Goal: Complete application form: Complete application form

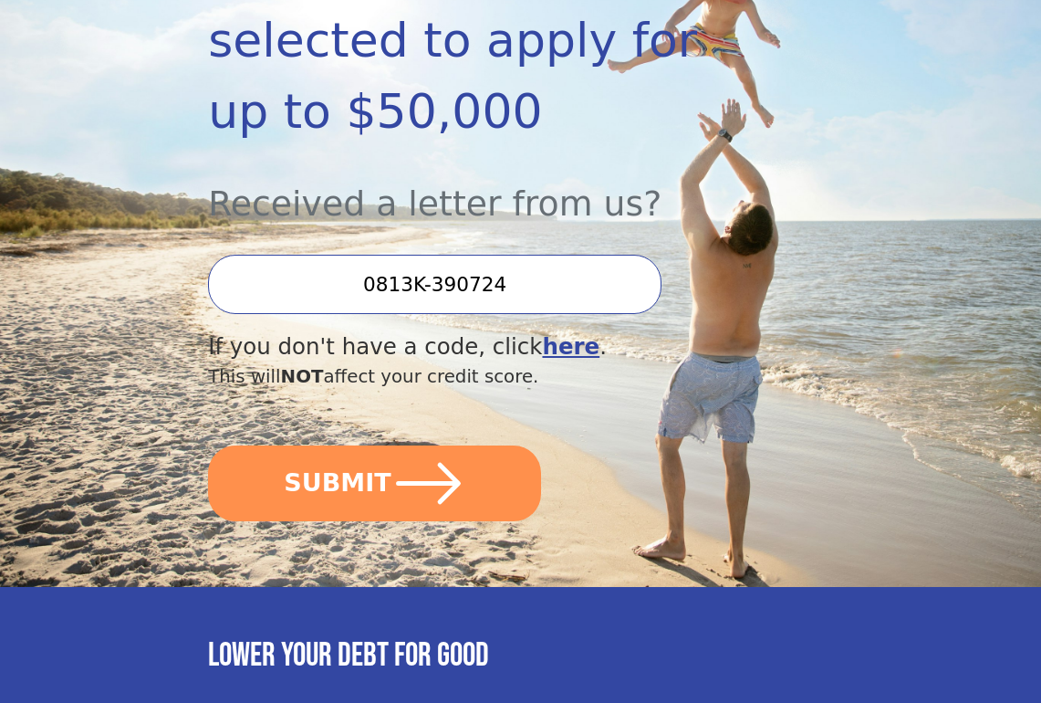
scroll to position [515, 0]
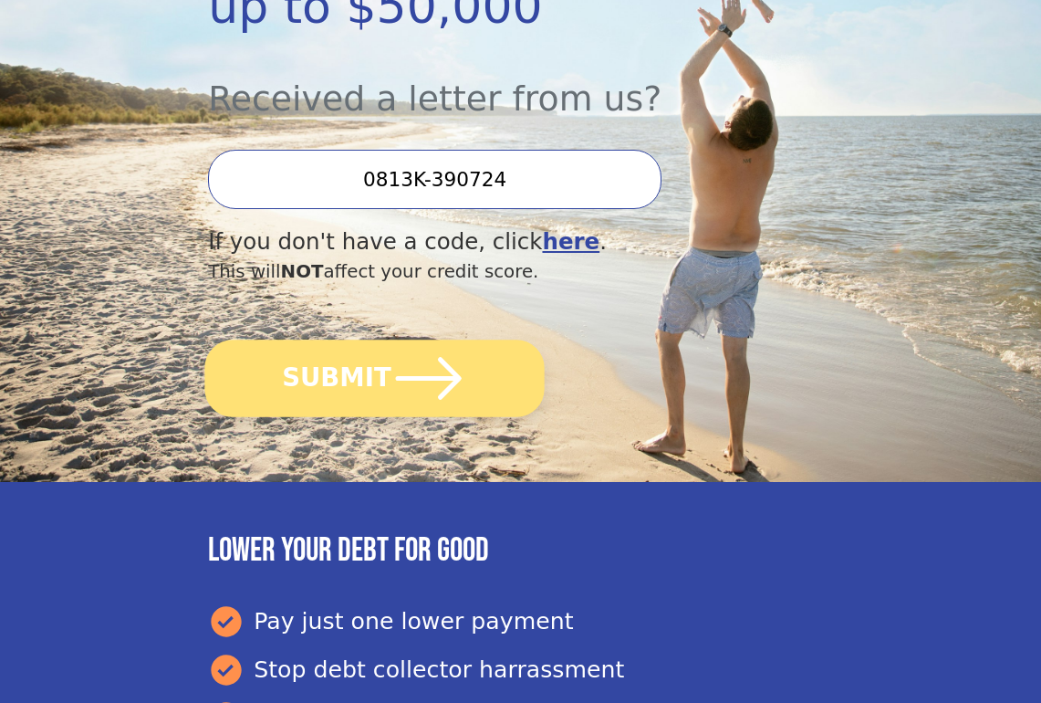
click at [379, 339] on button "SUBMIT" at bounding box center [374, 378] width 339 height 78
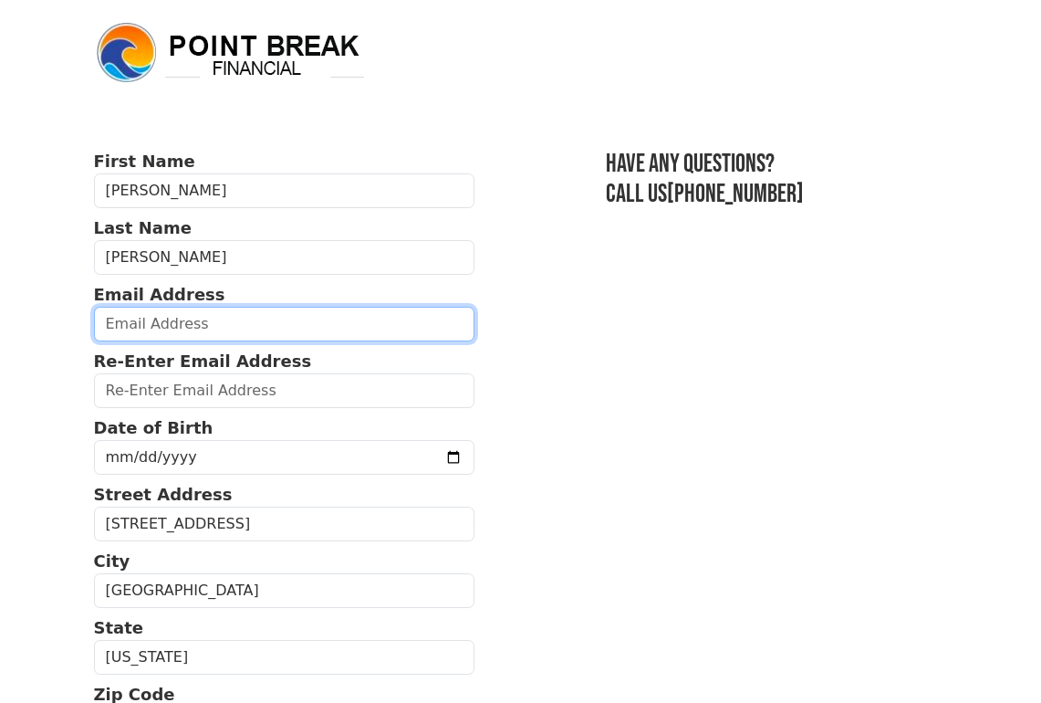
click at [154, 319] on input "email" at bounding box center [284, 324] width 380 height 35
type input "carolinefranciosi@gmail.com"
type input "(818) 984-2974"
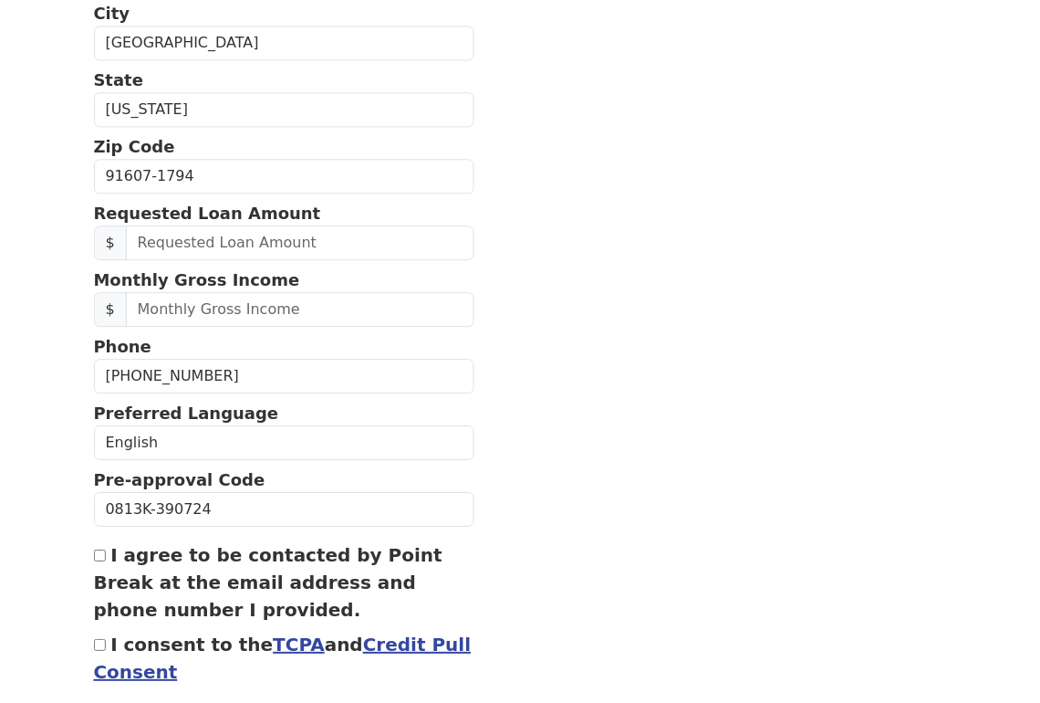
scroll to position [551, 0]
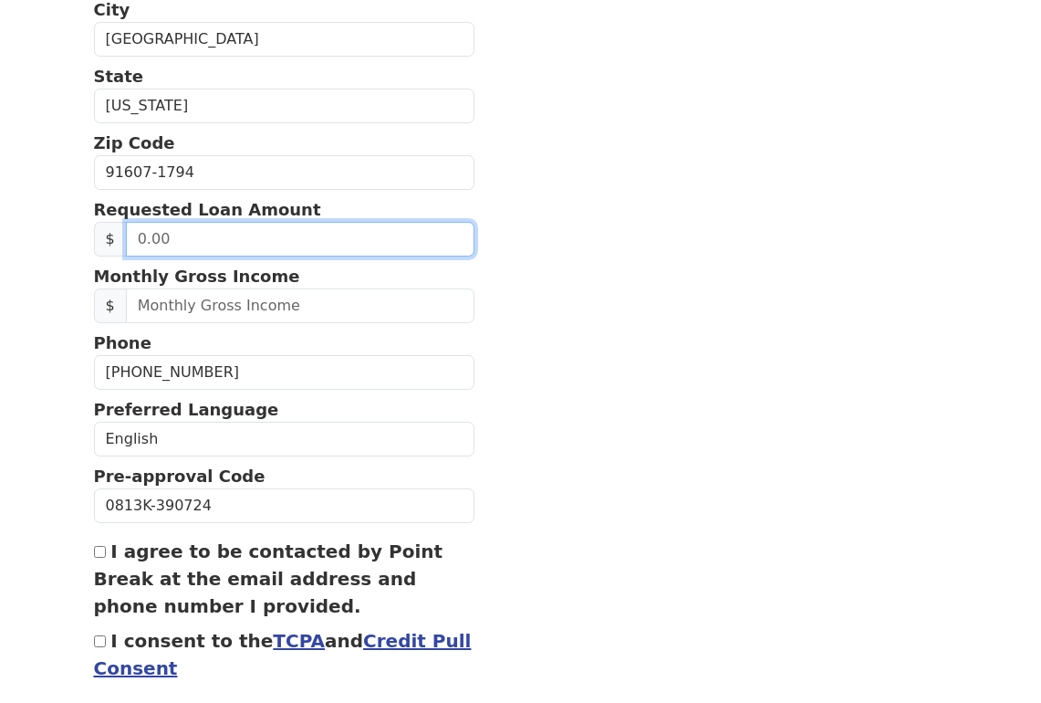
click at [135, 233] on input "text" at bounding box center [300, 239] width 349 height 35
type input "50,000.00"
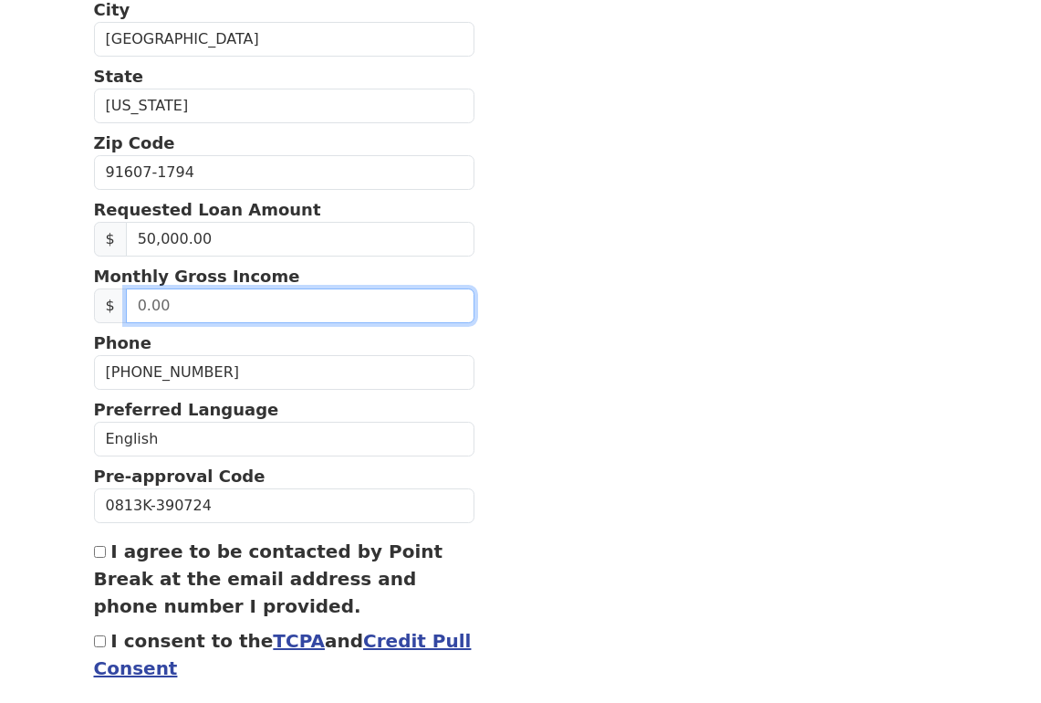
click at [151, 306] on input "text" at bounding box center [300, 305] width 349 height 35
type input "10,000.00"
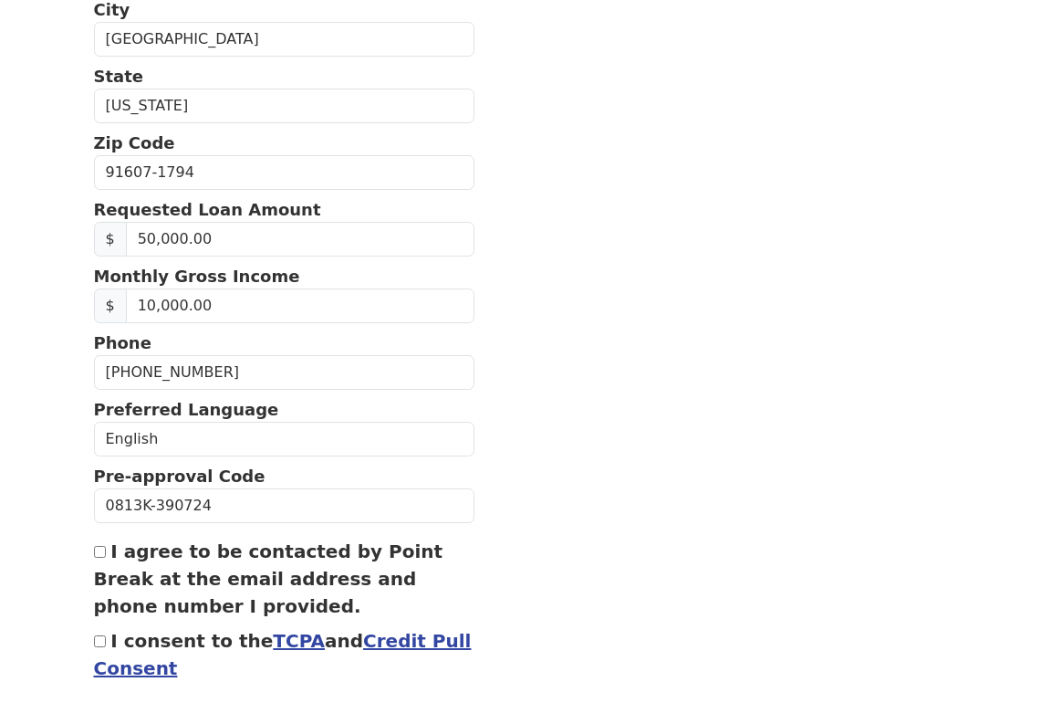
click at [120, 544] on label "I agree to be contacted by Point Break at the email address and phone number I …" at bounding box center [268, 578] width 349 height 77
click at [106, 546] on input "I agree to be contacted by Point Break at the email address and phone number I …" at bounding box center [100, 552] width 12 height 12
checkbox input "true"
click at [99, 642] on input "I consent to the TCPA and Credit Pull Consent" at bounding box center [100, 641] width 12 height 12
checkbox input "true"
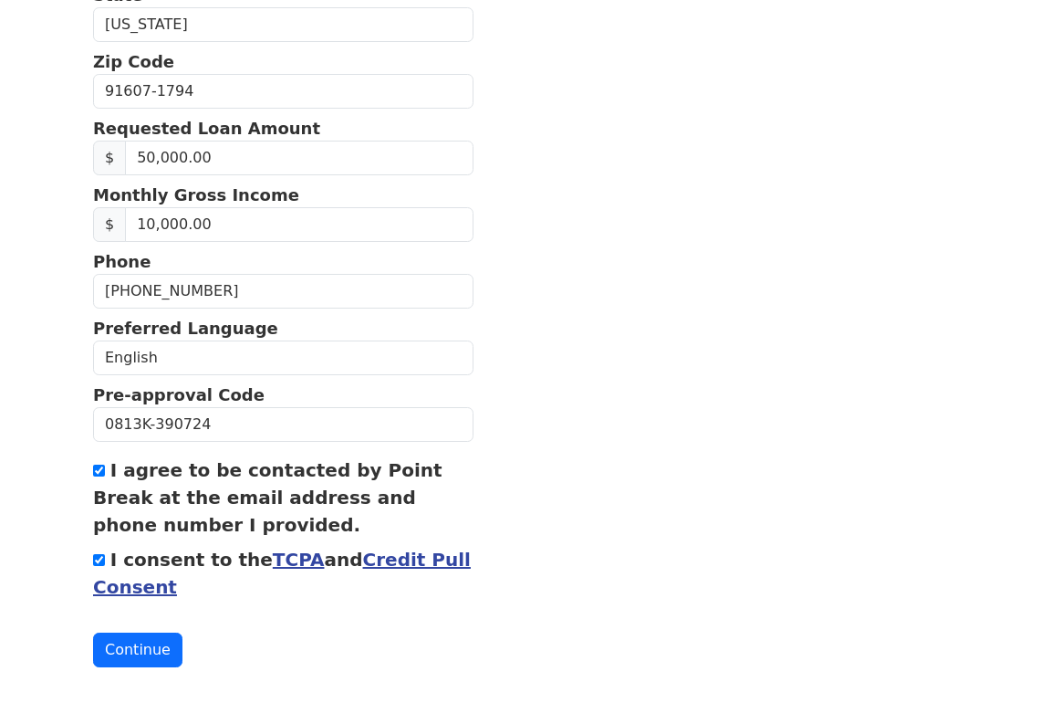
scroll to position [646, 0]
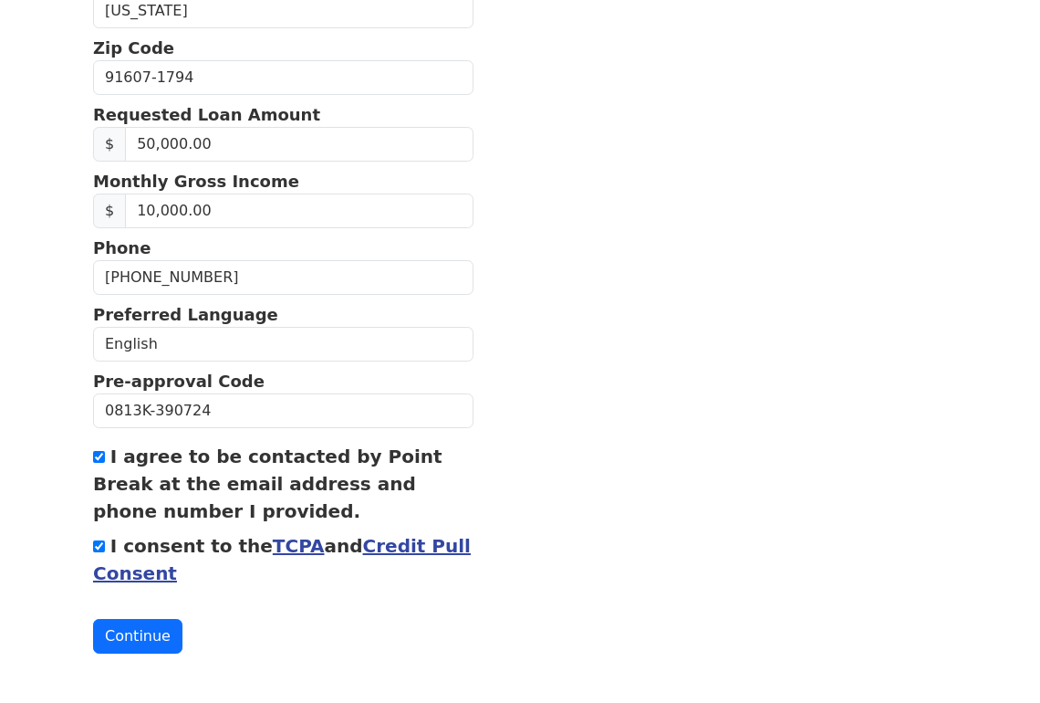
click at [273, 548] on link "TCPA" at bounding box center [299, 546] width 52 height 22
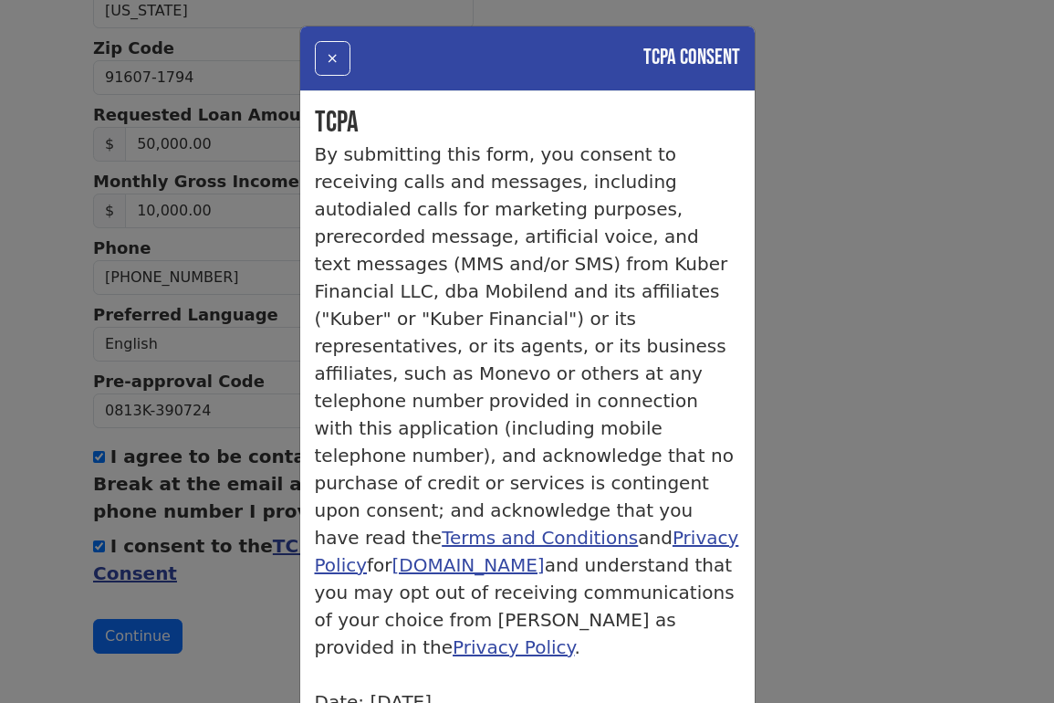
click at [254, 630] on div "× TCPA Consent TCPA By submitting this form, you consent to receiving calls and…" at bounding box center [527, 351] width 1054 height 703
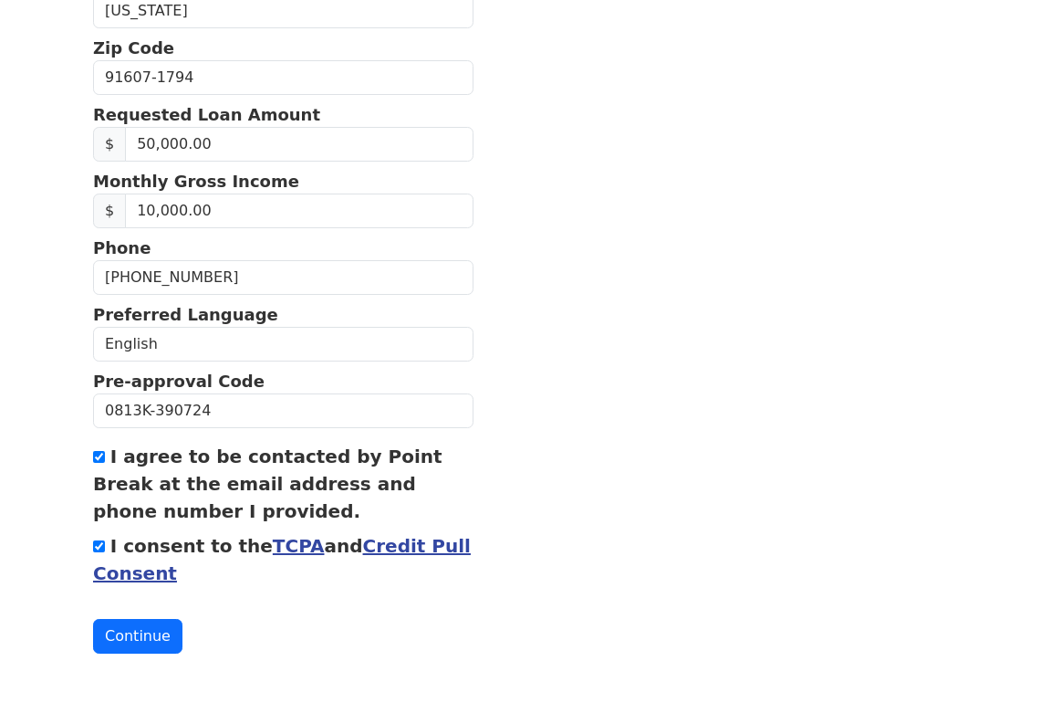
click at [388, 547] on link "Credit Pull Consent" at bounding box center [282, 559] width 378 height 49
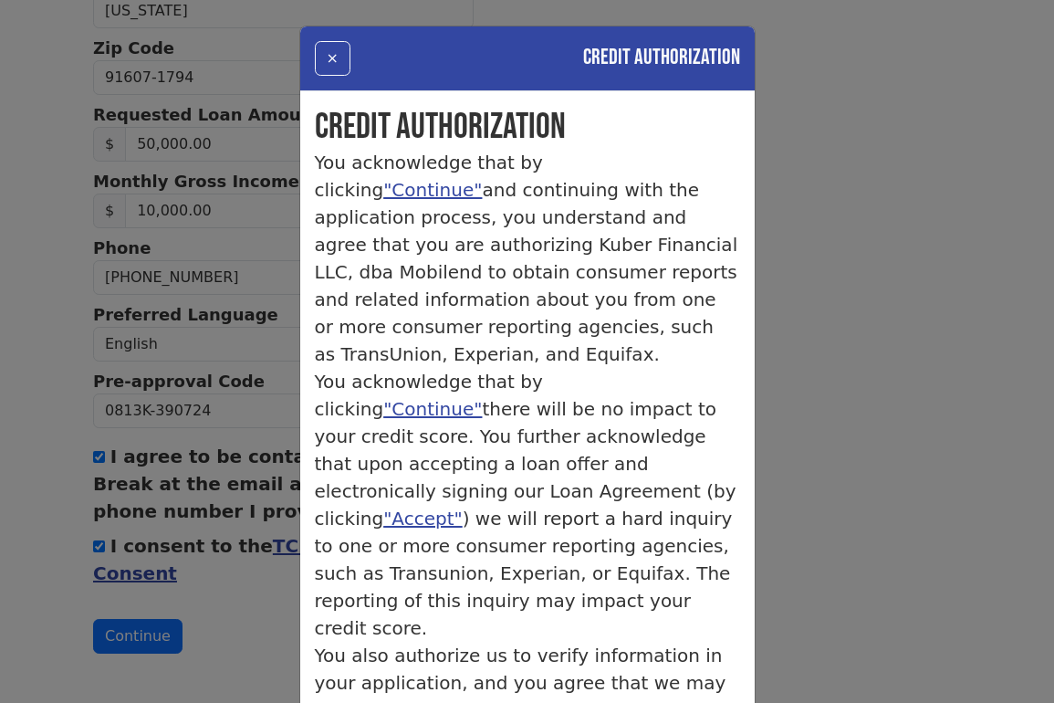
click at [273, 615] on div "× Credit Authorization Credit Authorization You acknowledge that by clicking "C…" at bounding box center [527, 351] width 1054 height 703
